Goal: Find specific page/section: Find specific page/section

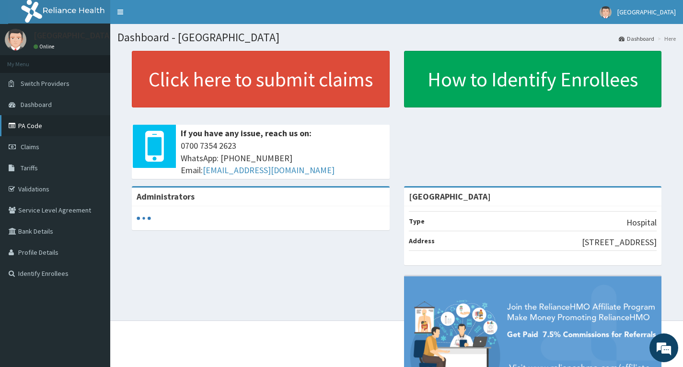
click at [21, 116] on link "PA Code" at bounding box center [55, 125] width 110 height 21
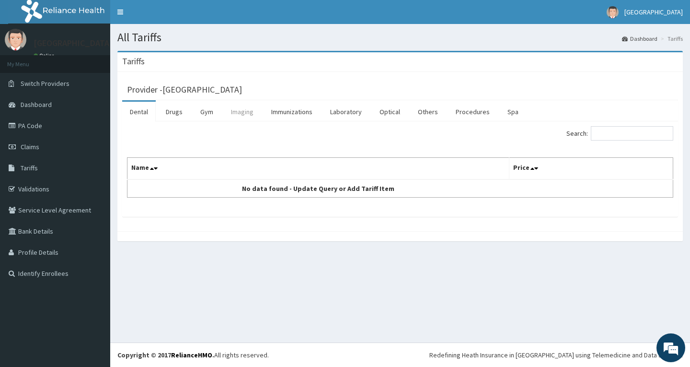
click at [256, 112] on link "Imaging" at bounding box center [242, 112] width 38 height 20
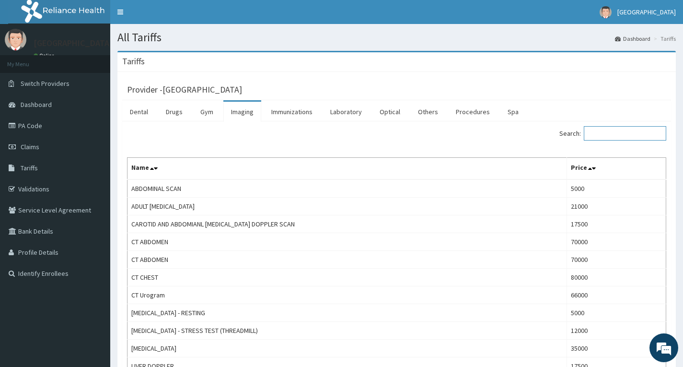
click at [598, 140] on input "Search:" at bounding box center [625, 133] width 82 height 14
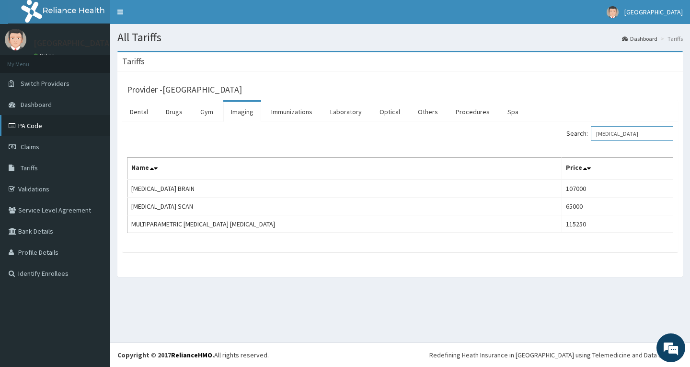
type input "[MEDICAL_DATA]"
click at [39, 126] on link "PA Code" at bounding box center [55, 125] width 110 height 21
